Goal: Information Seeking & Learning: Learn about a topic

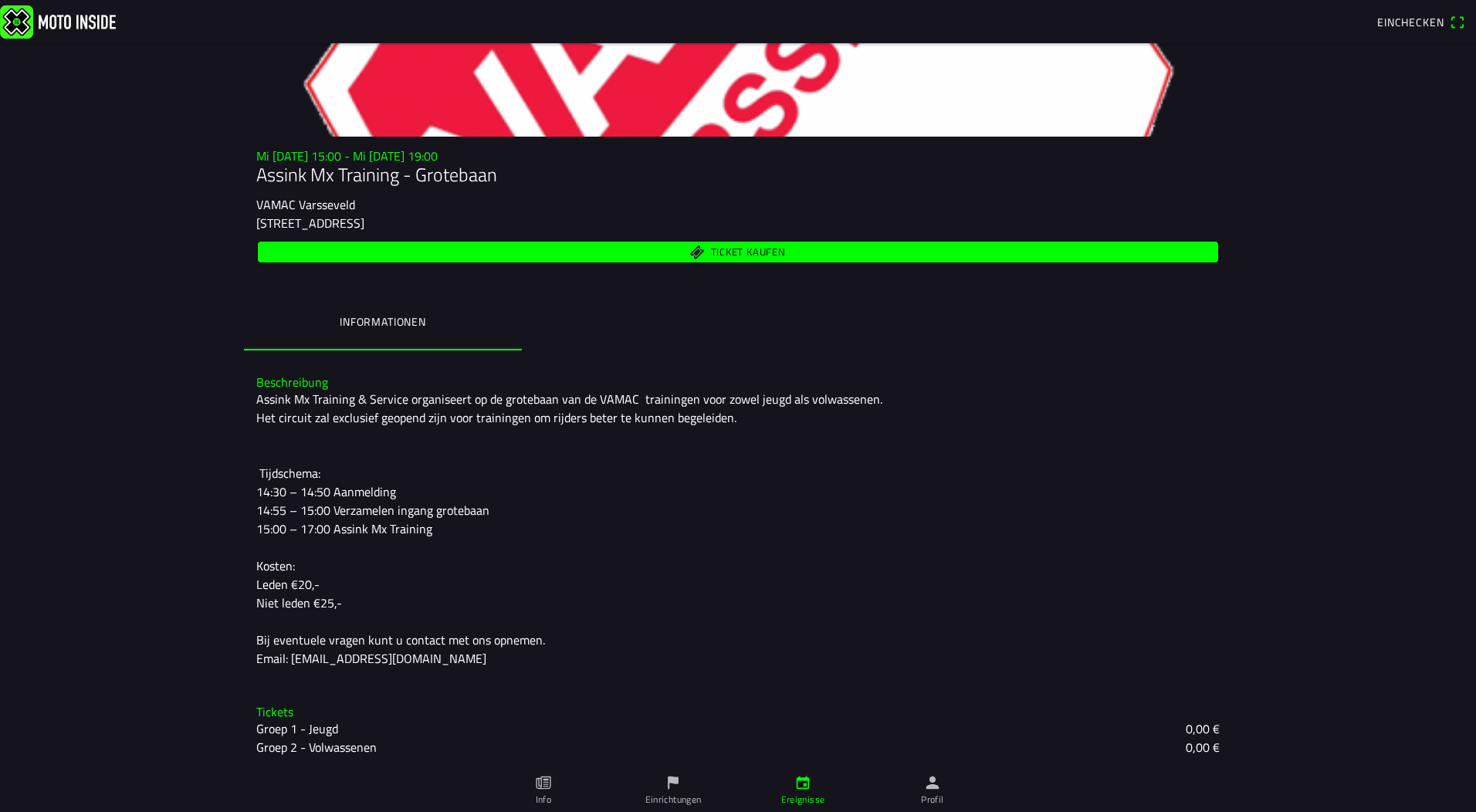
scroll to position [74, 0]
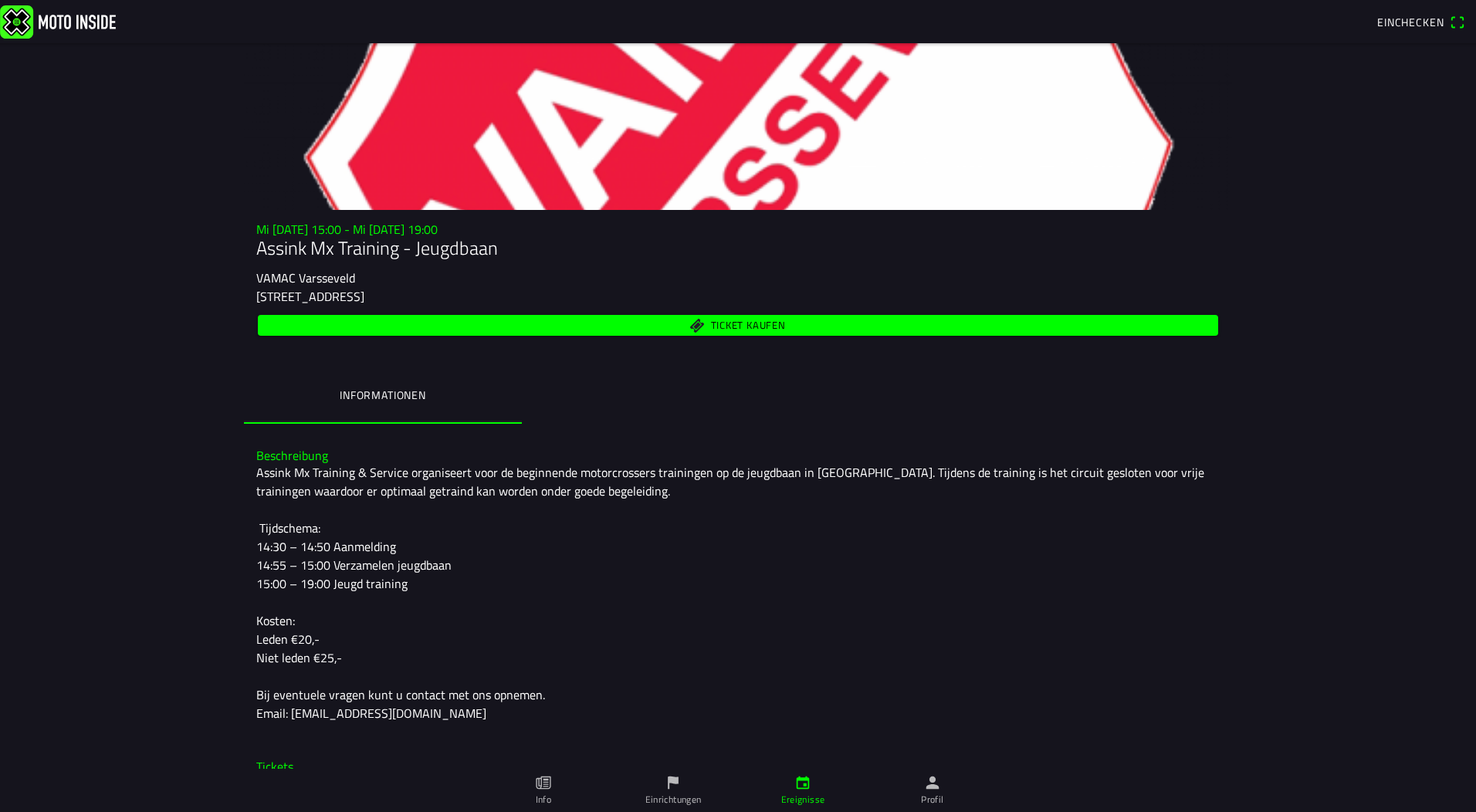
scroll to position [132, 0]
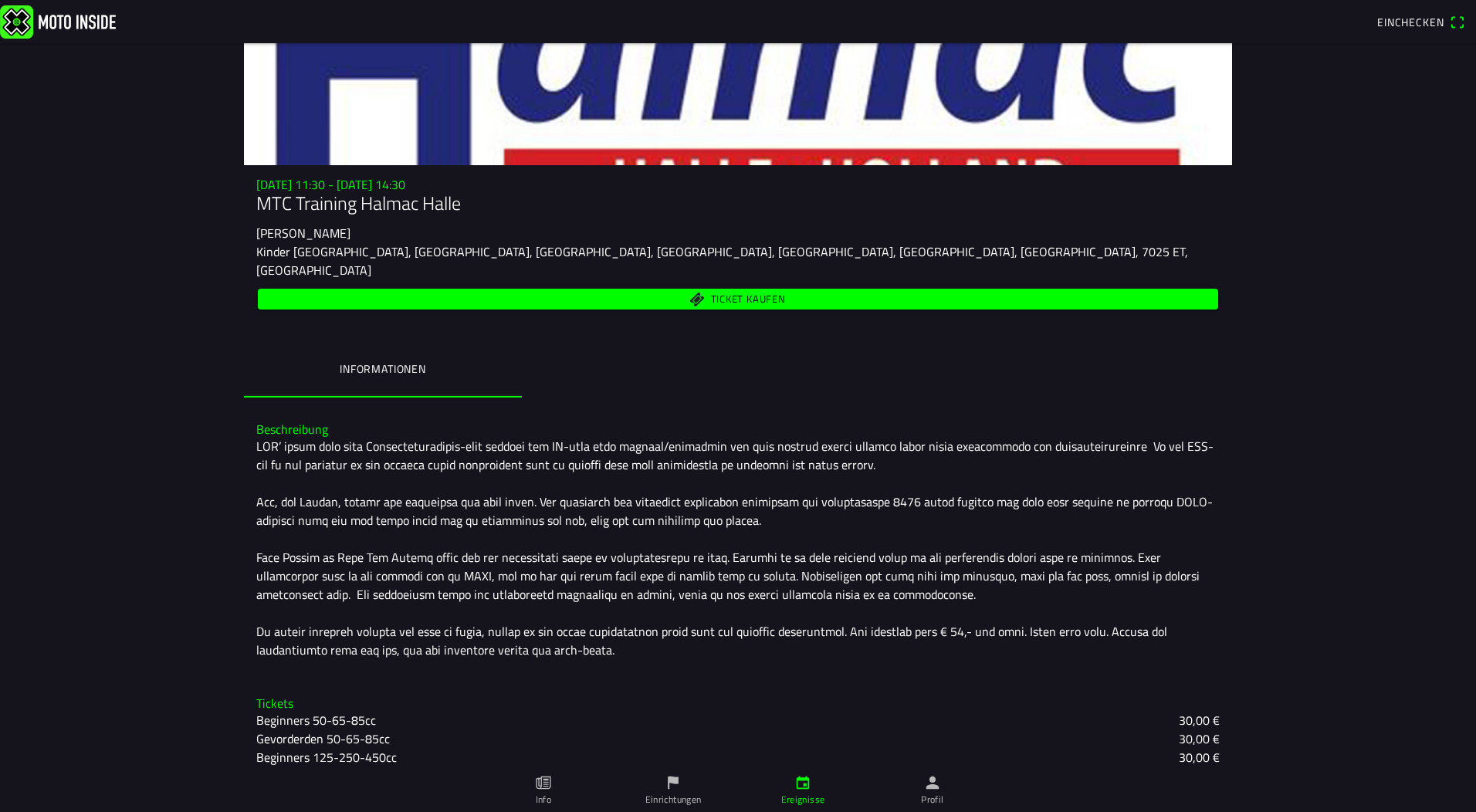
scroll to position [132, 0]
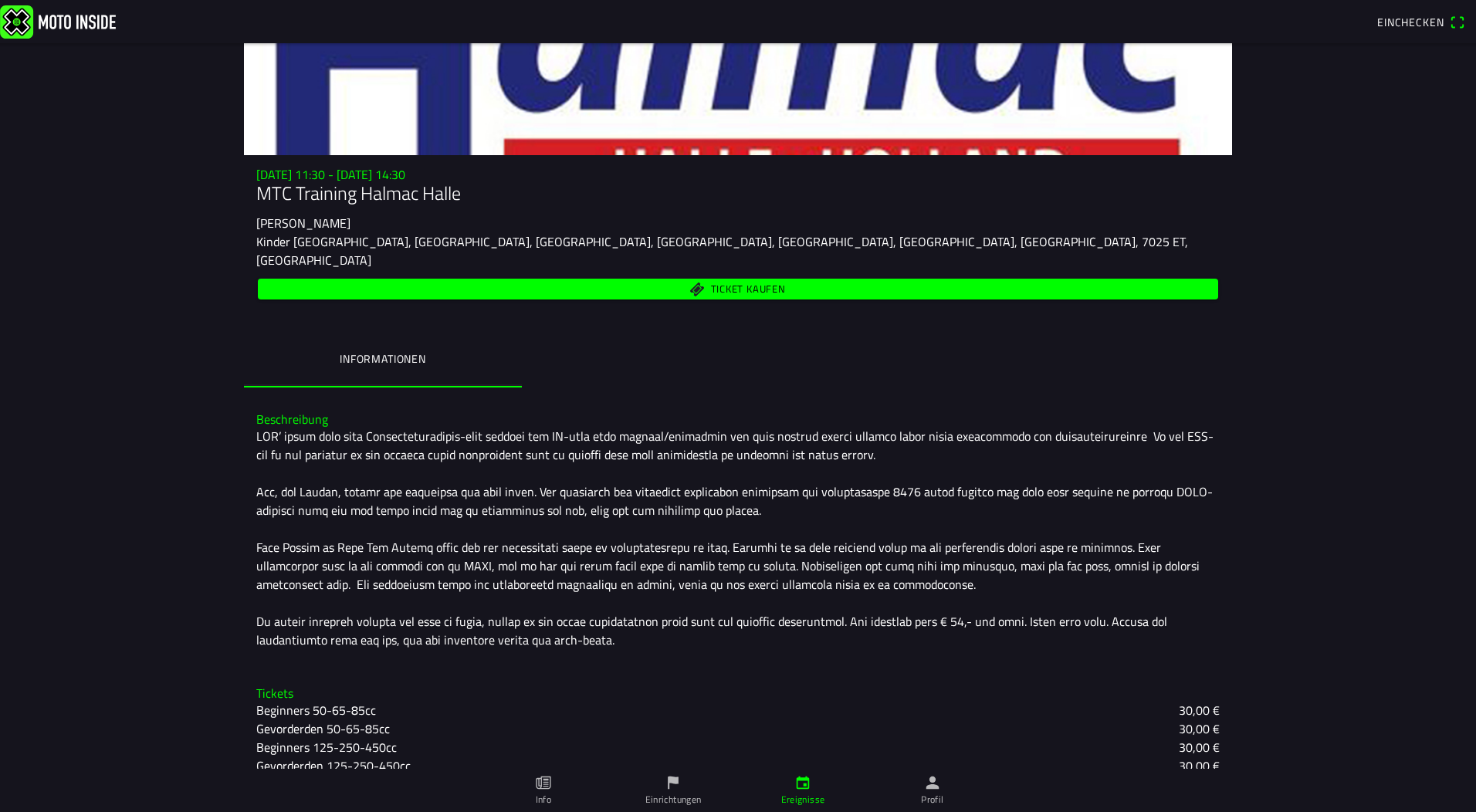
drag, startPoint x: 249, startPoint y: 412, endPoint x: 1082, endPoint y: 628, distance: 860.5
click at [1082, 628] on div "Beschreibung" at bounding box center [738, 531] width 988 height 262
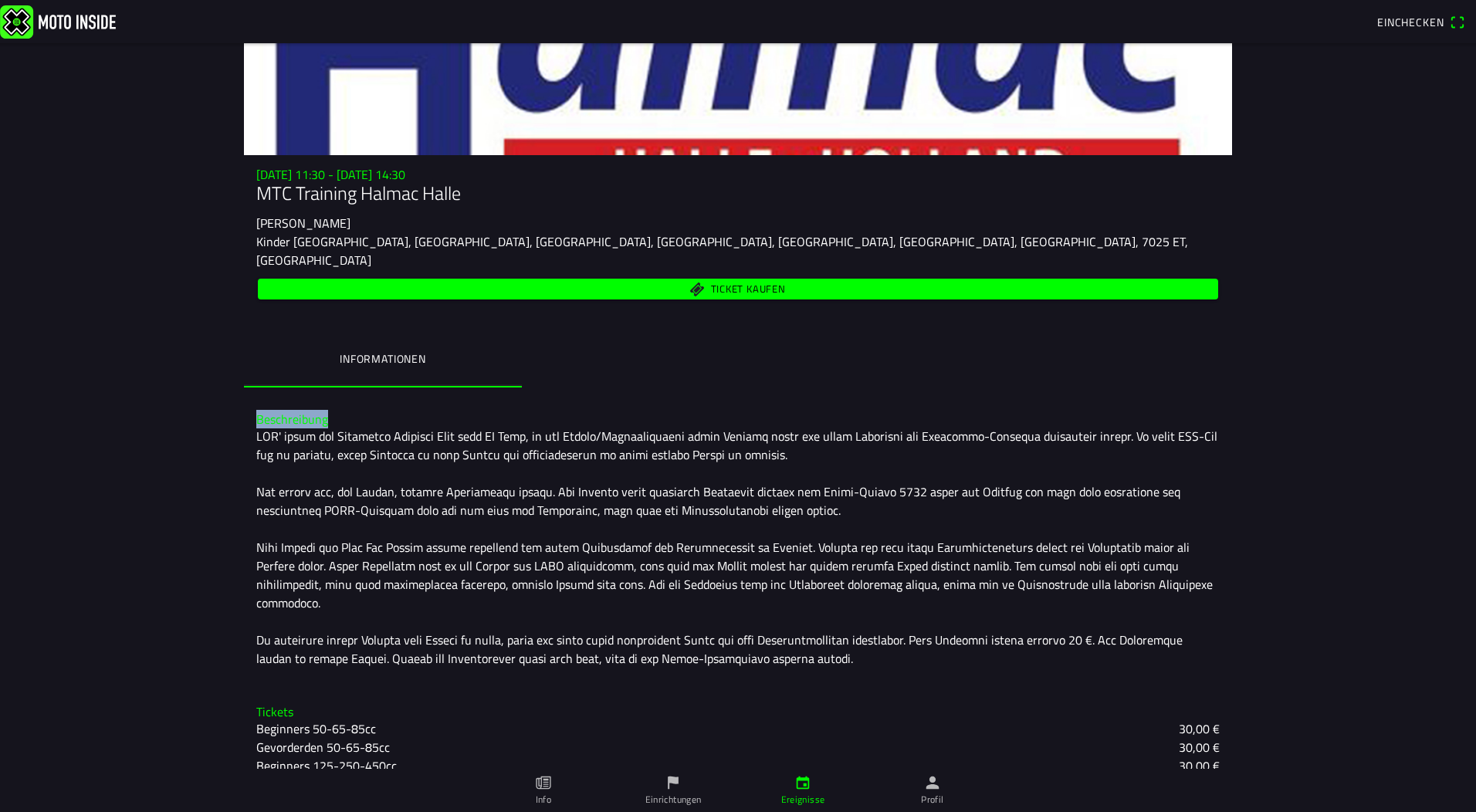
scroll to position [0, 0]
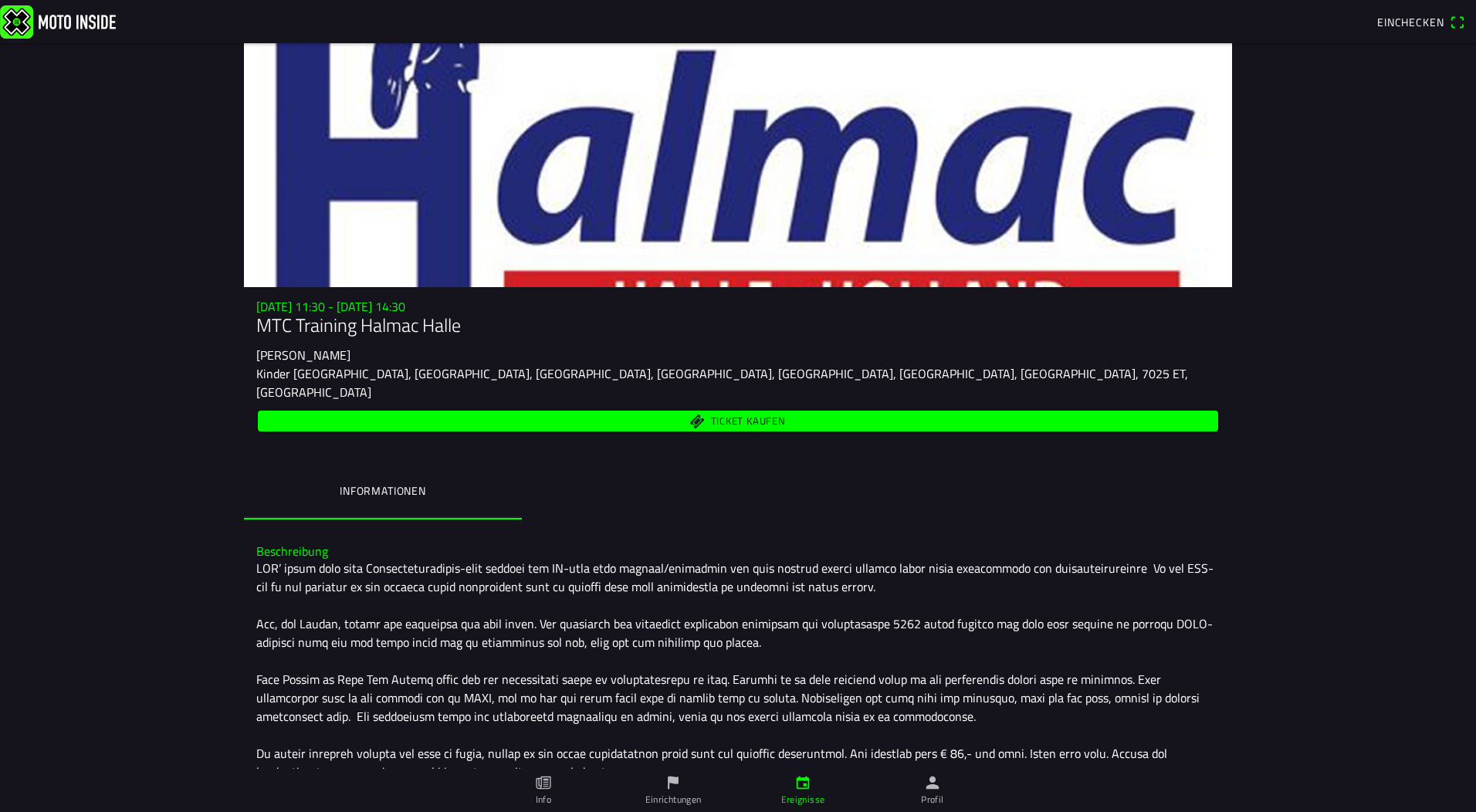
click at [368, 483] on ion-label "Informationen" at bounding box center [382, 491] width 86 height 17
